Goal: Find specific page/section: Find specific page/section

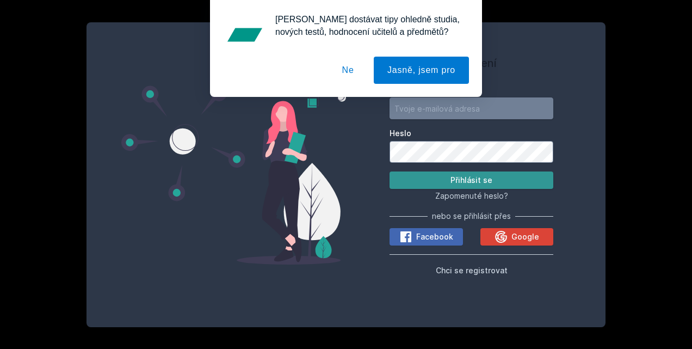
type input "[EMAIL_ADDRESS][DOMAIN_NAME]"
click at [510, 178] on button "Přihlásit se" at bounding box center [471, 179] width 164 height 17
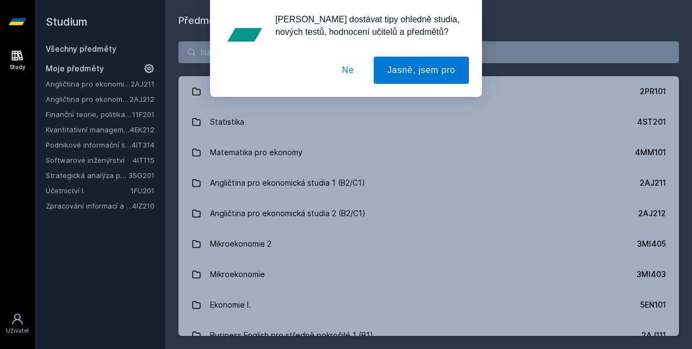
click at [356, 75] on button "Ne" at bounding box center [348, 70] width 39 height 27
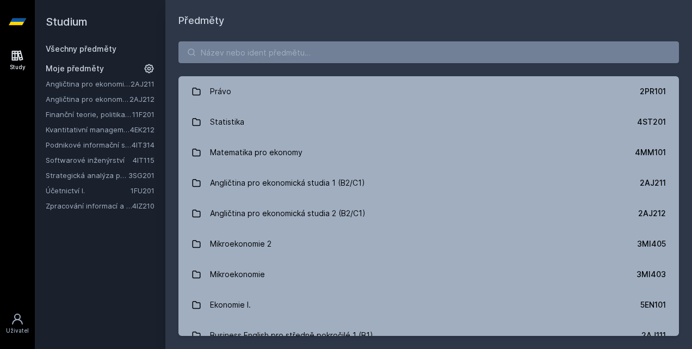
click at [114, 177] on link "Strategická analýza pro informatiky a statistiky" at bounding box center [87, 175] width 83 height 11
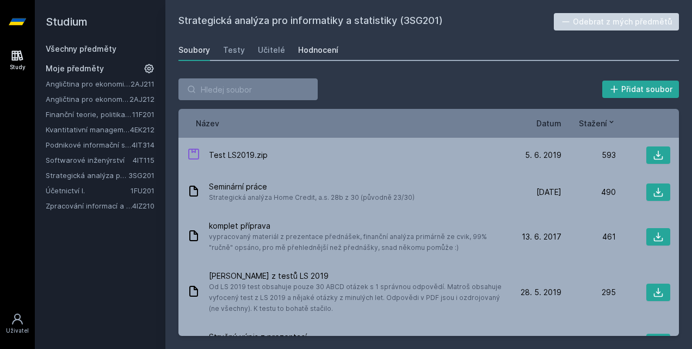
click at [311, 51] on div "Hodnocení" at bounding box center [318, 50] width 40 height 11
